Goal: Information Seeking & Learning: Learn about a topic

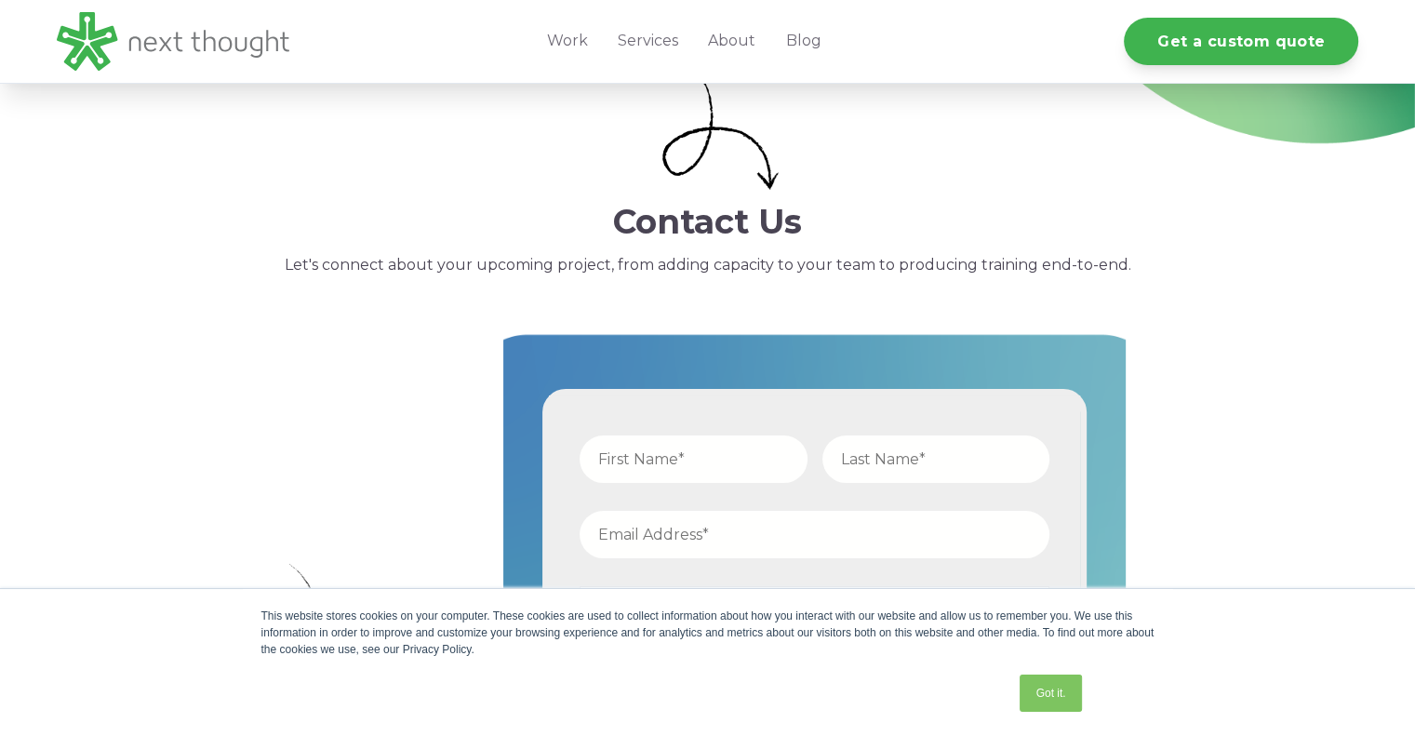
scroll to position [372, 0]
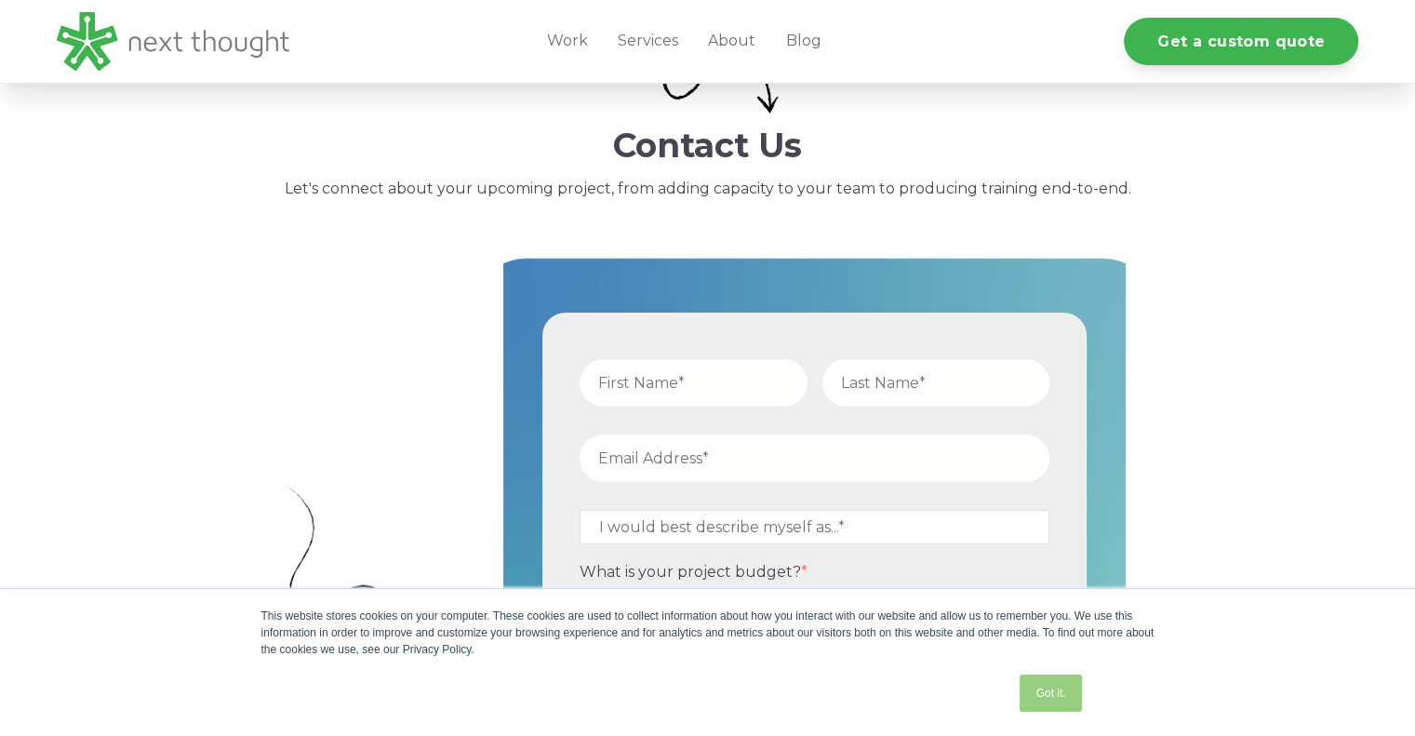
click at [1056, 691] on link "Got it." at bounding box center [1050, 692] width 61 height 37
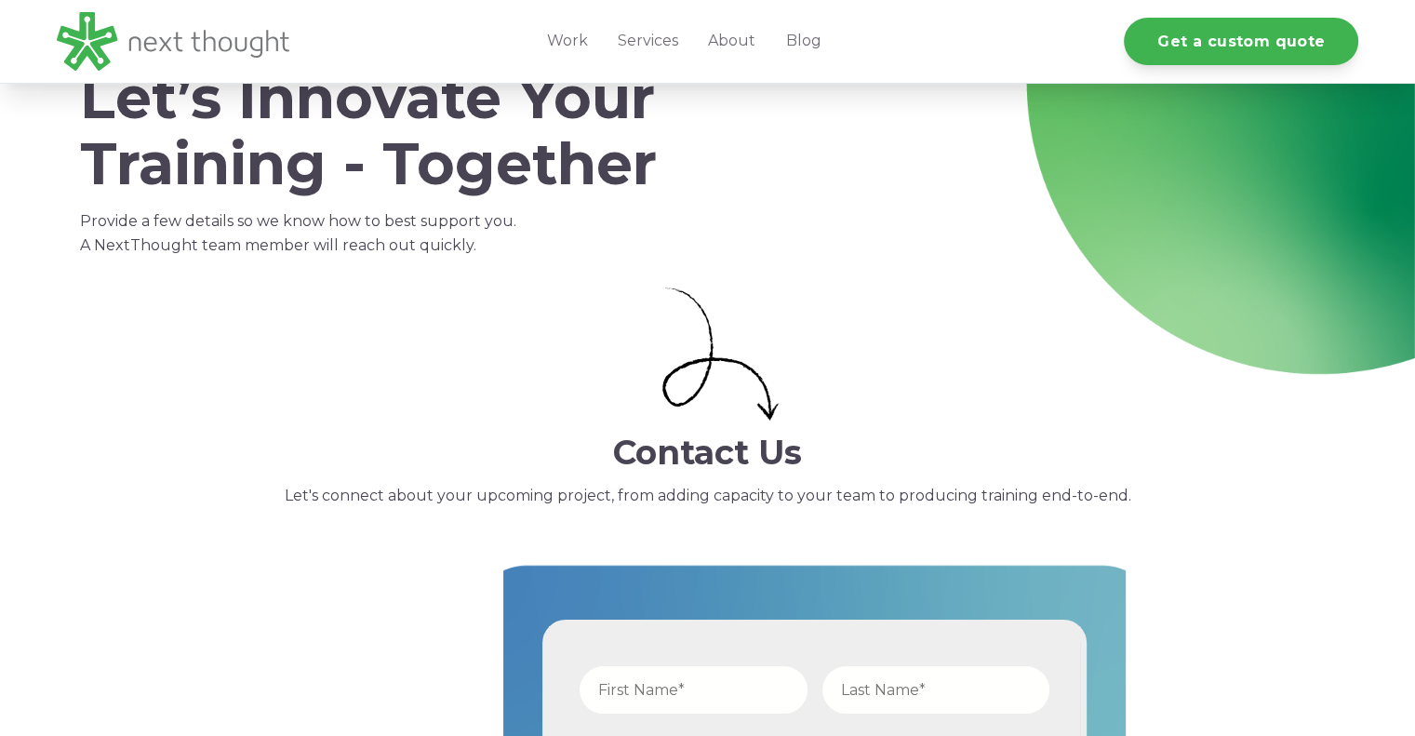
scroll to position [0, 0]
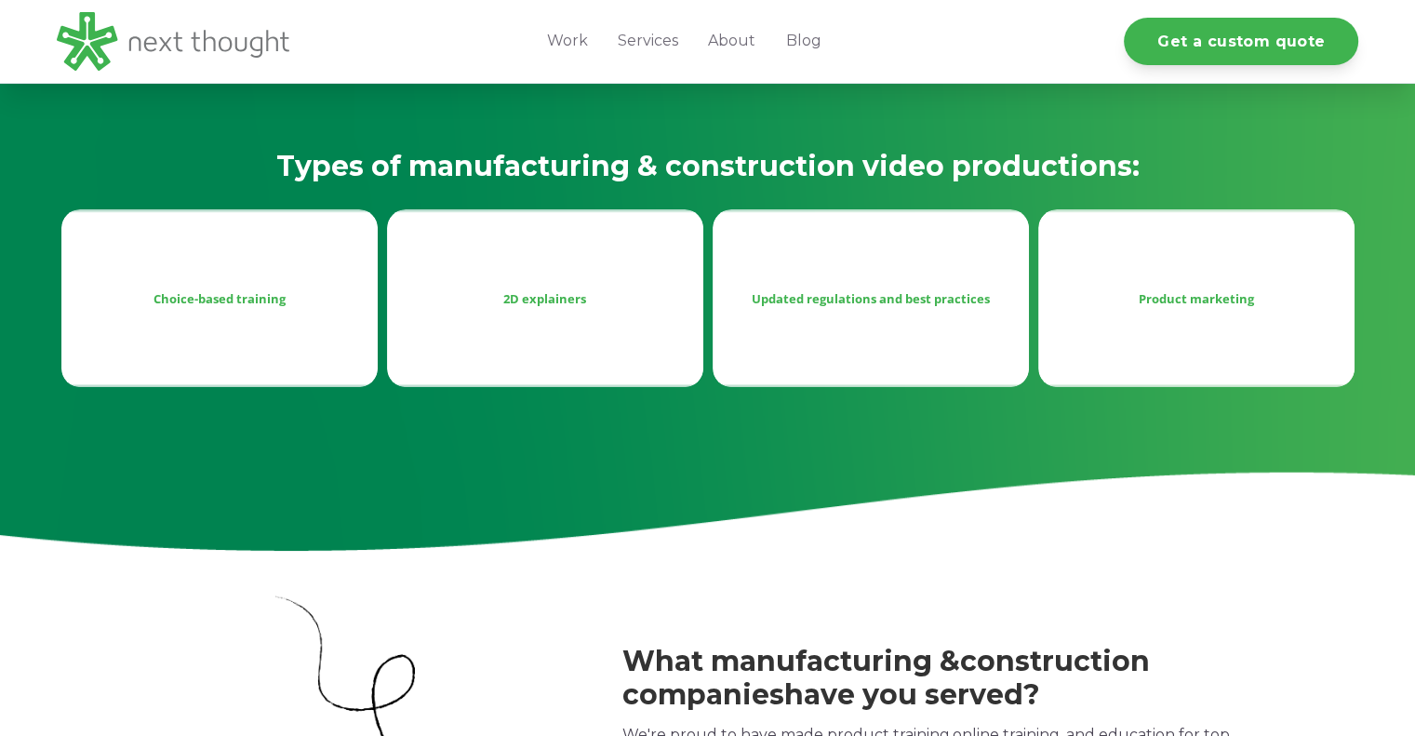
scroll to position [837, 0]
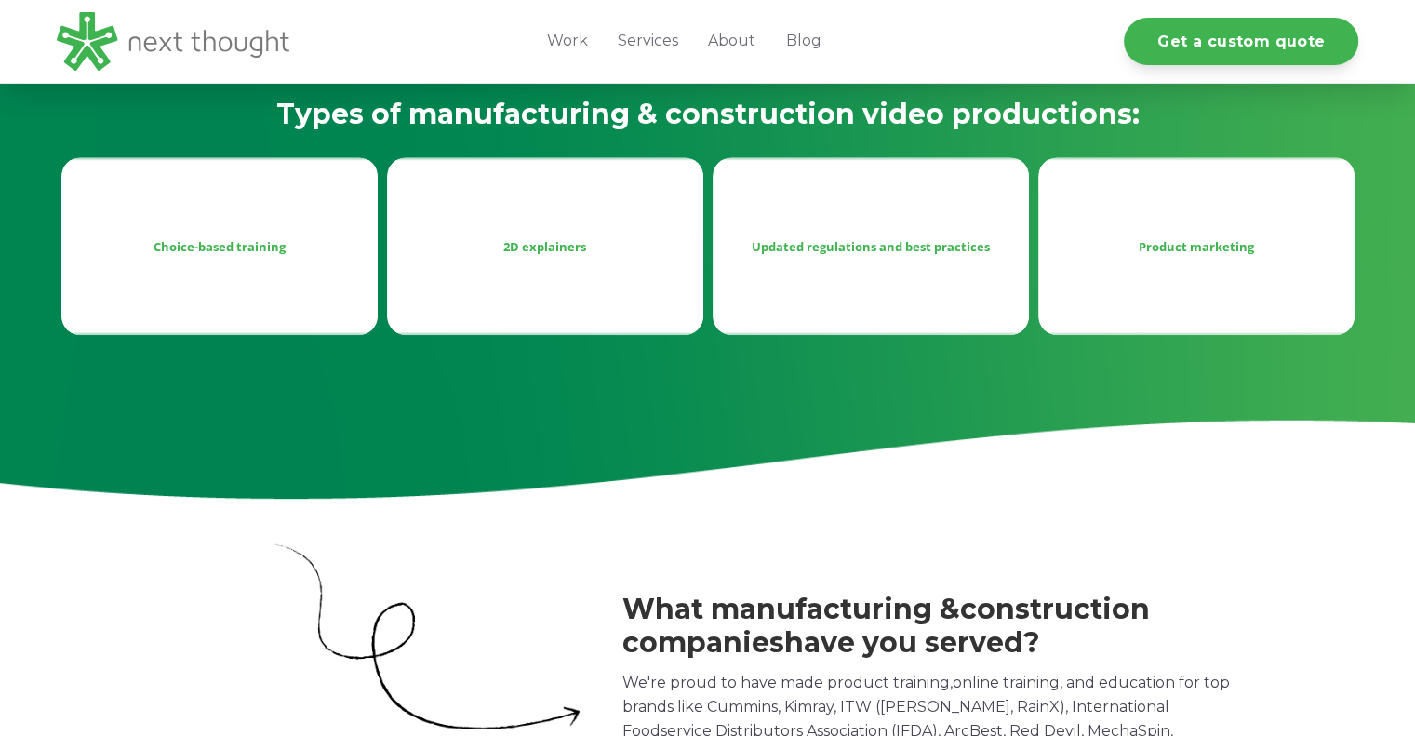
click at [242, 260] on div "Choice-based training" at bounding box center [219, 246] width 316 height 178
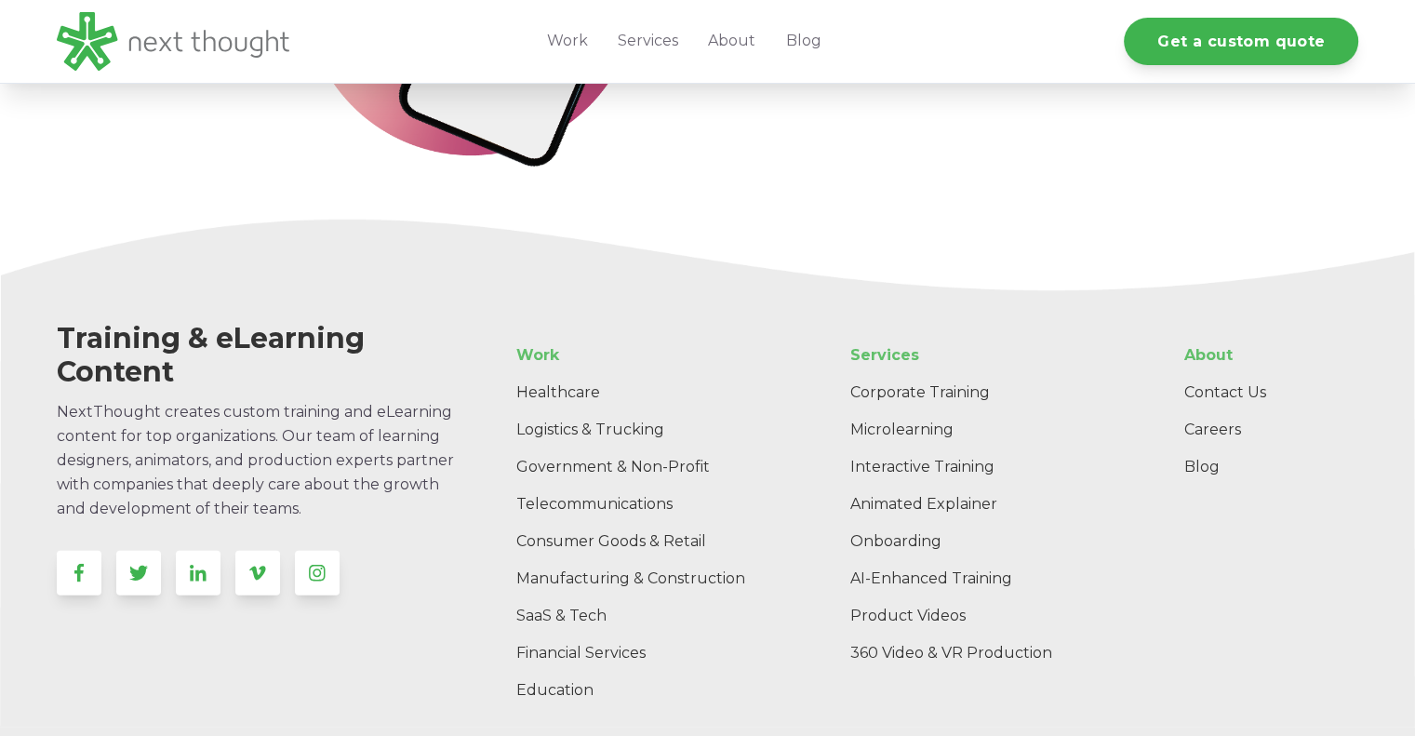
scroll to position [4897, 0]
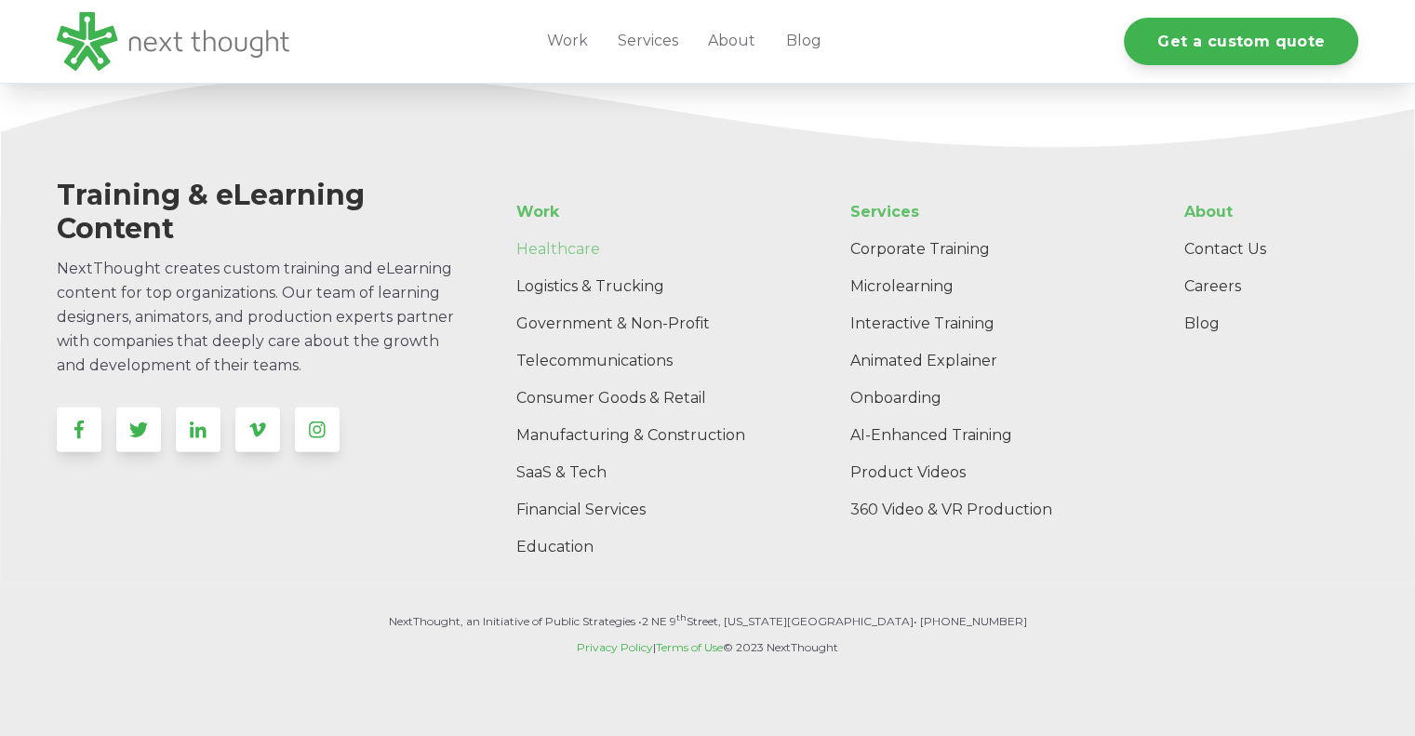
click at [569, 247] on link "Healthcare" at bounding box center [640, 249] width 279 height 37
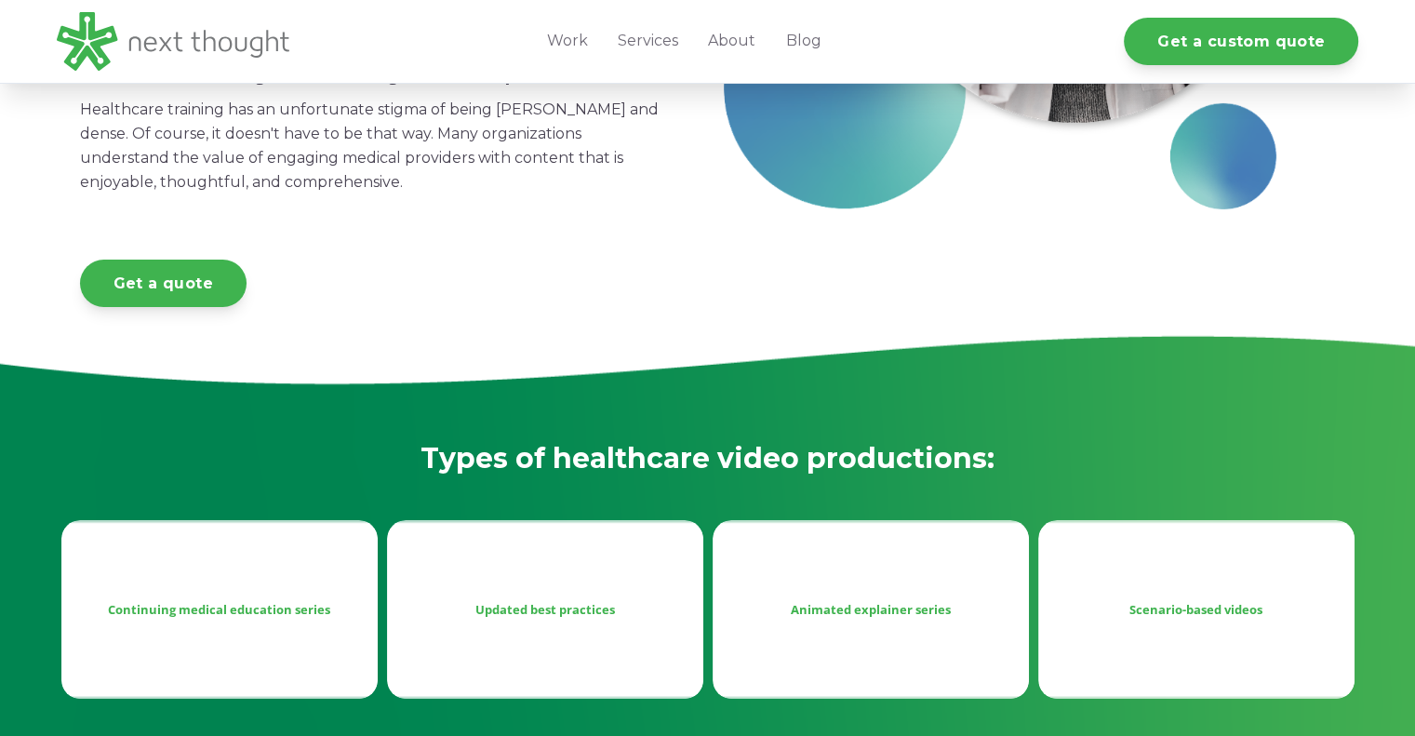
scroll to position [537, 0]
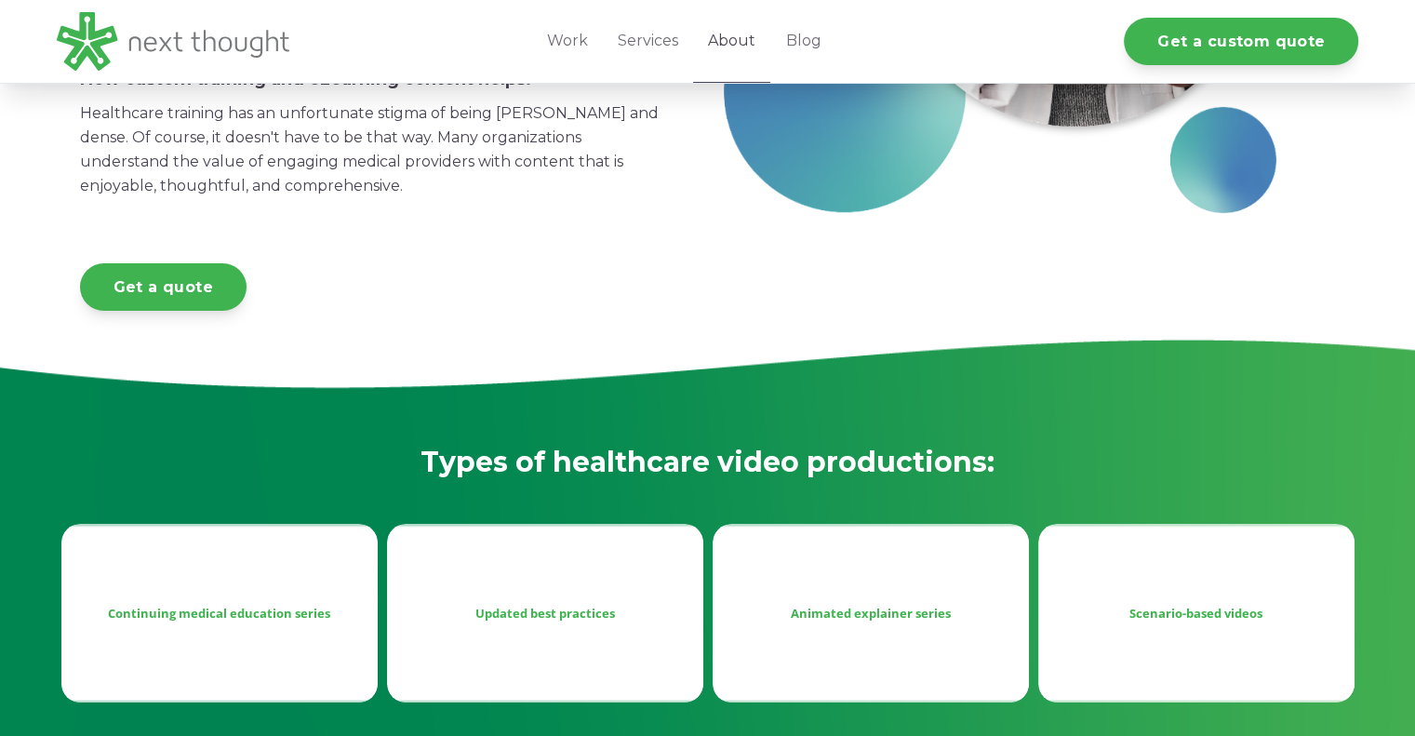
click at [730, 35] on link "About" at bounding box center [731, 41] width 77 height 83
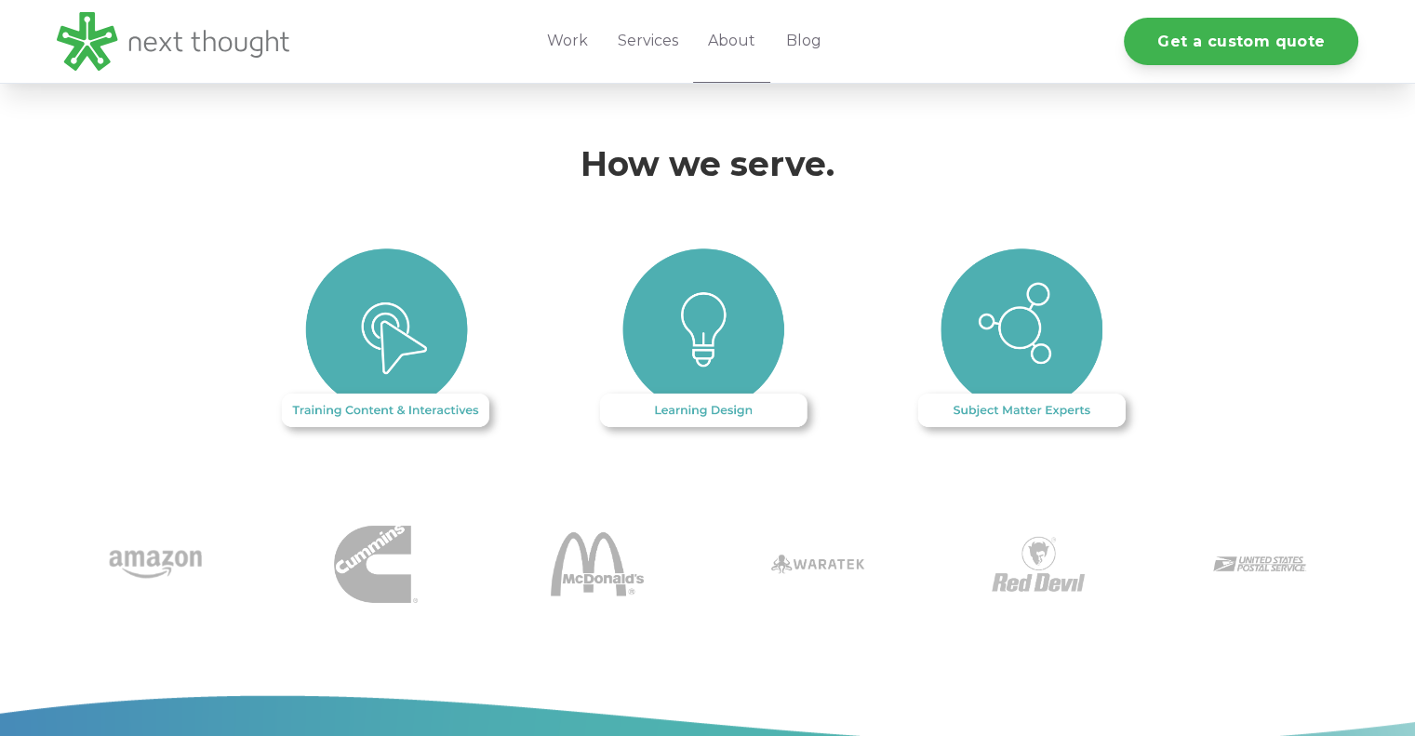
scroll to position [1675, 0]
click at [369, 384] on img at bounding box center [390, 344] width 232 height 194
click at [391, 312] on img at bounding box center [390, 344] width 232 height 194
click at [355, 394] on img at bounding box center [390, 344] width 232 height 194
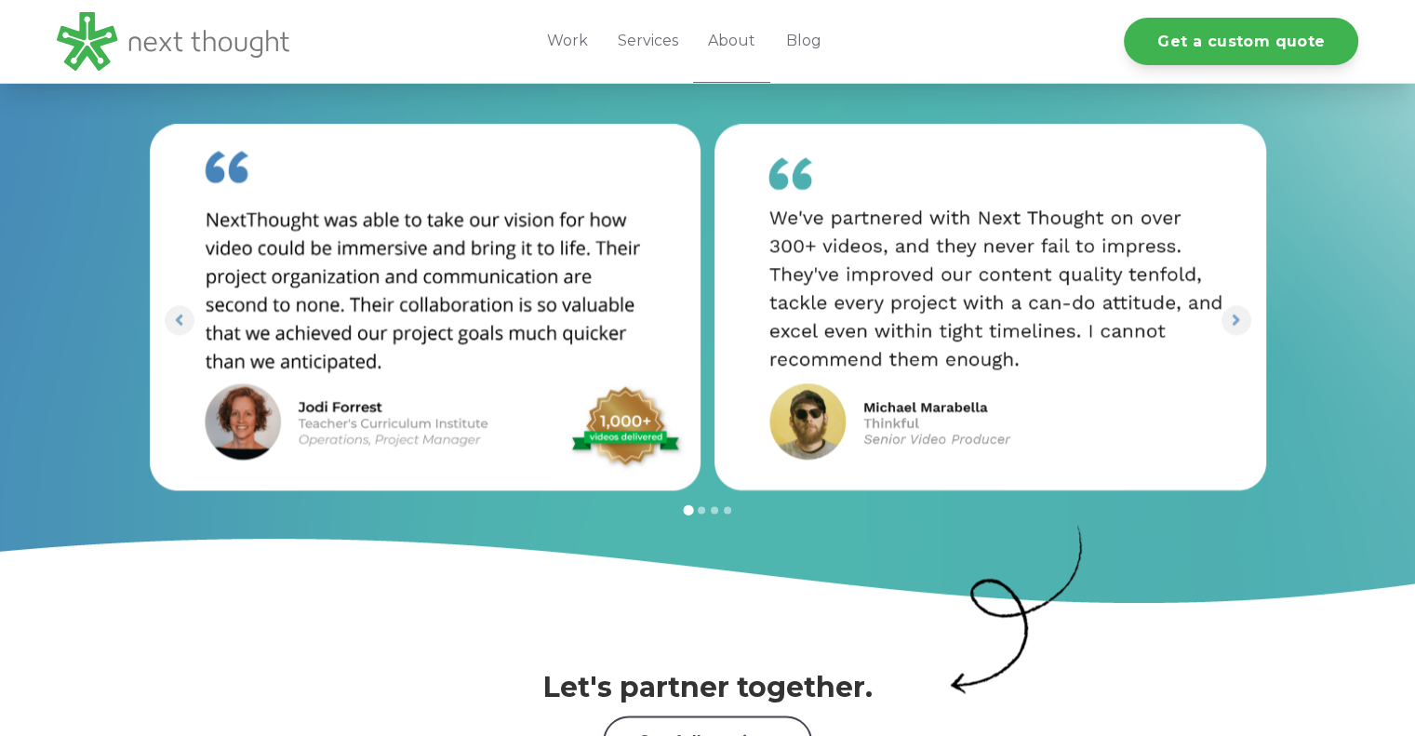
scroll to position [2326, 0]
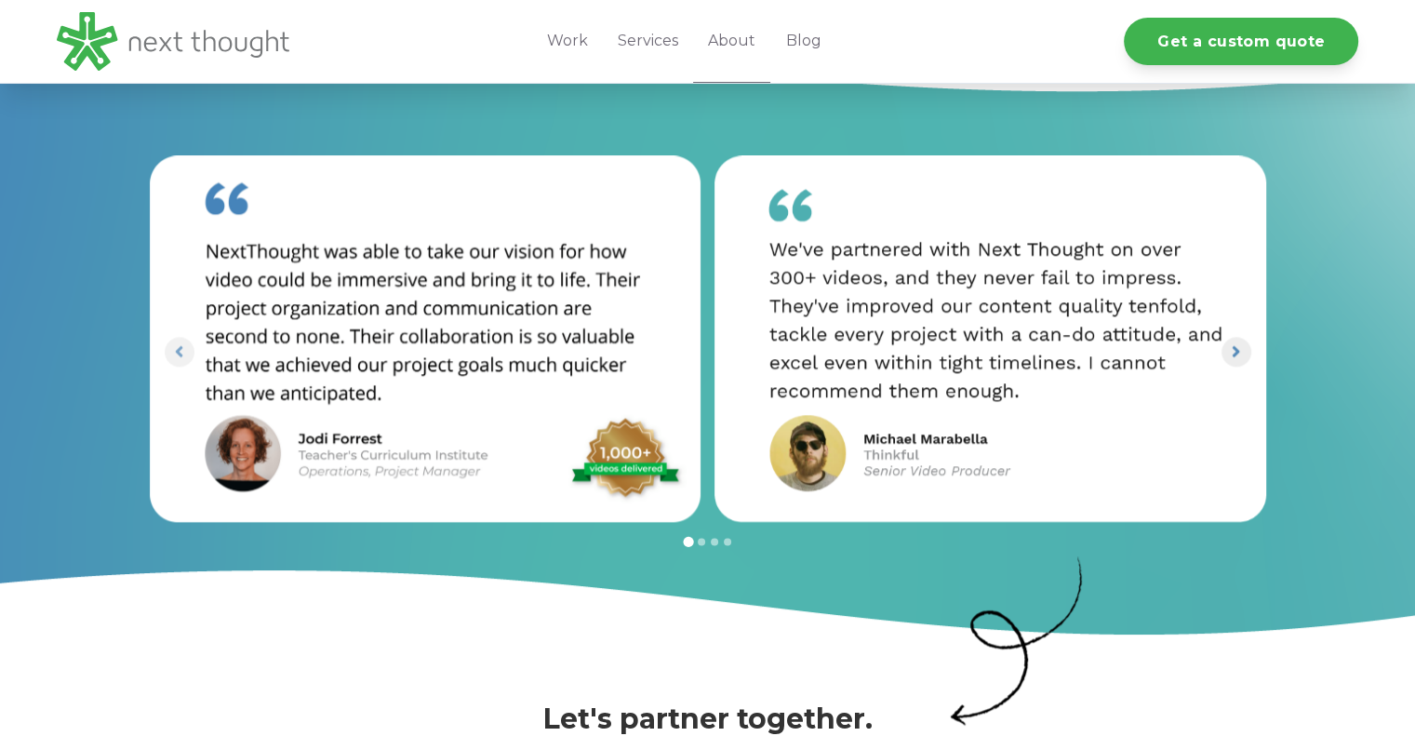
click at [1248, 337] on button "Next slide" at bounding box center [1236, 352] width 30 height 30
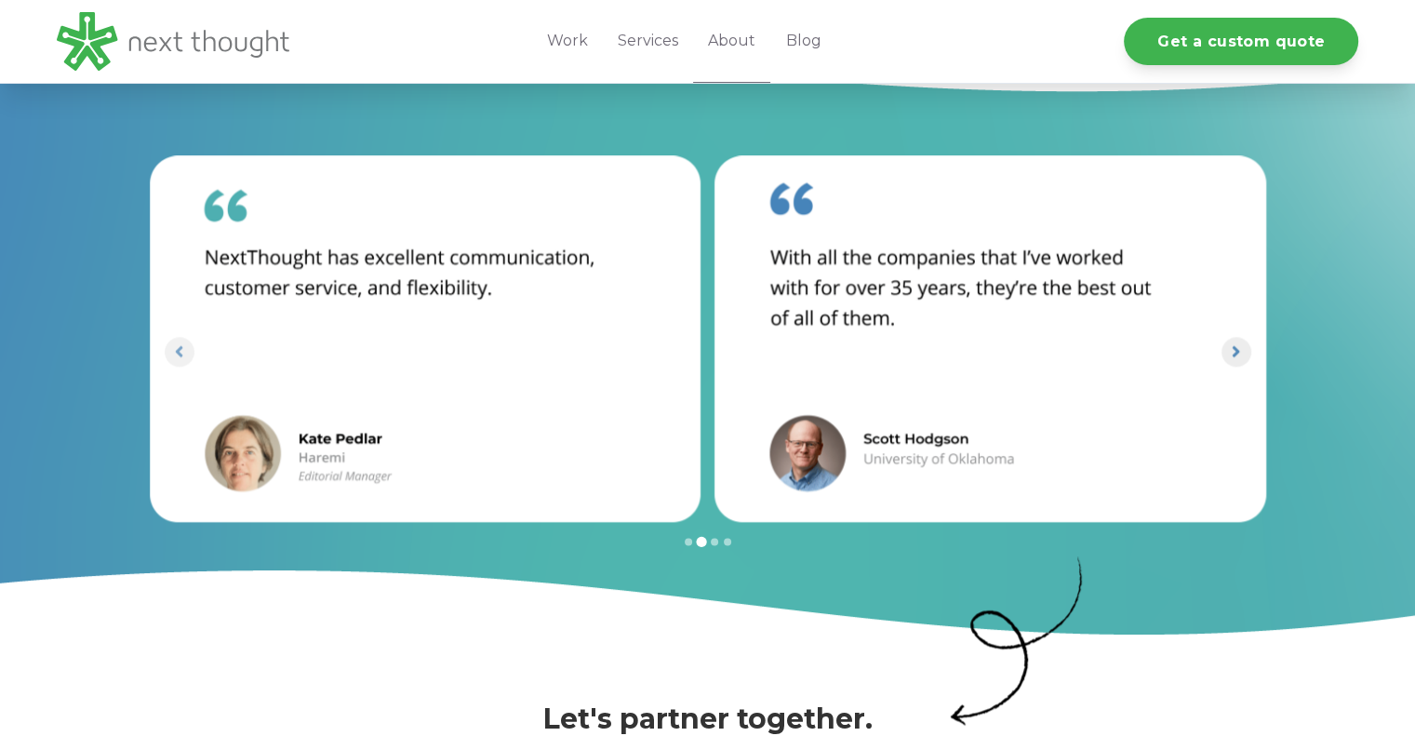
click at [1241, 342] on icon "Next slide" at bounding box center [1236, 351] width 18 height 18
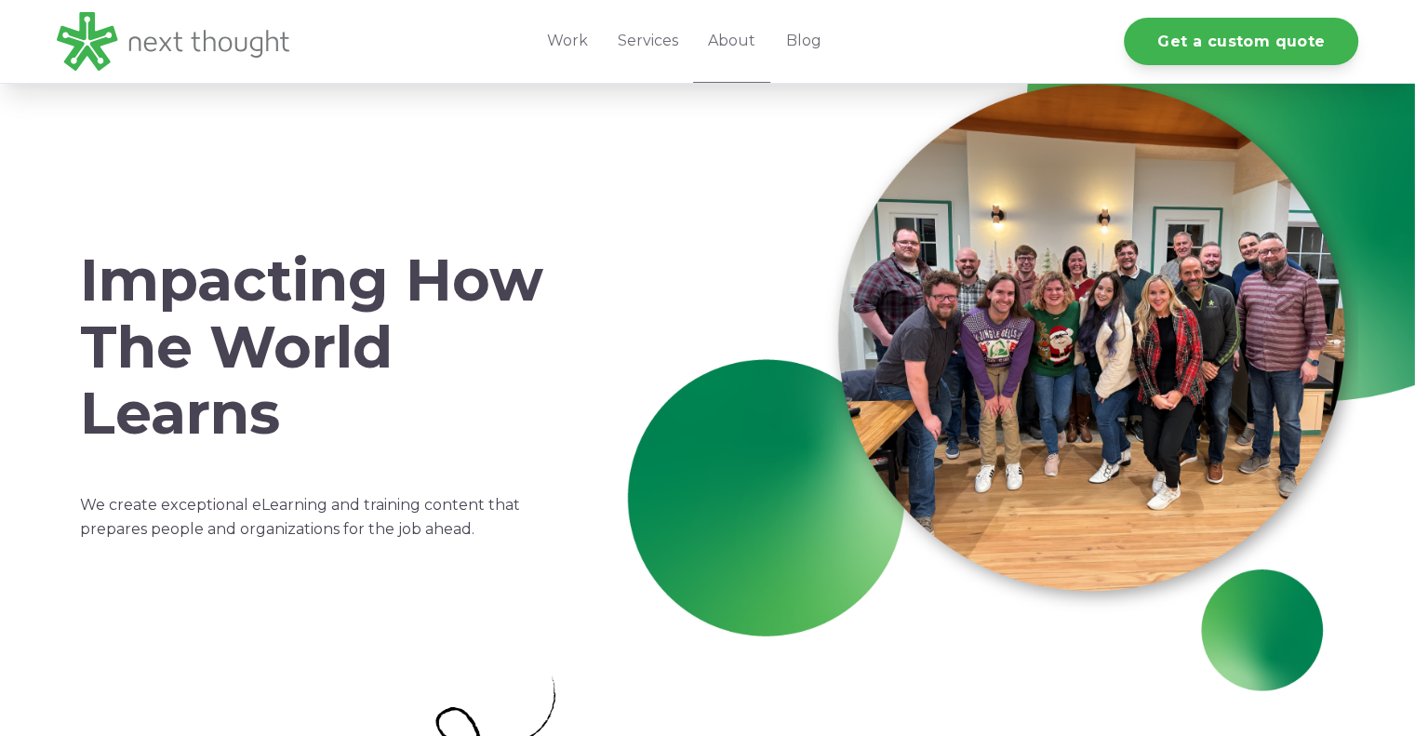
scroll to position [0, 0]
